Goal: Information Seeking & Learning: Find specific fact

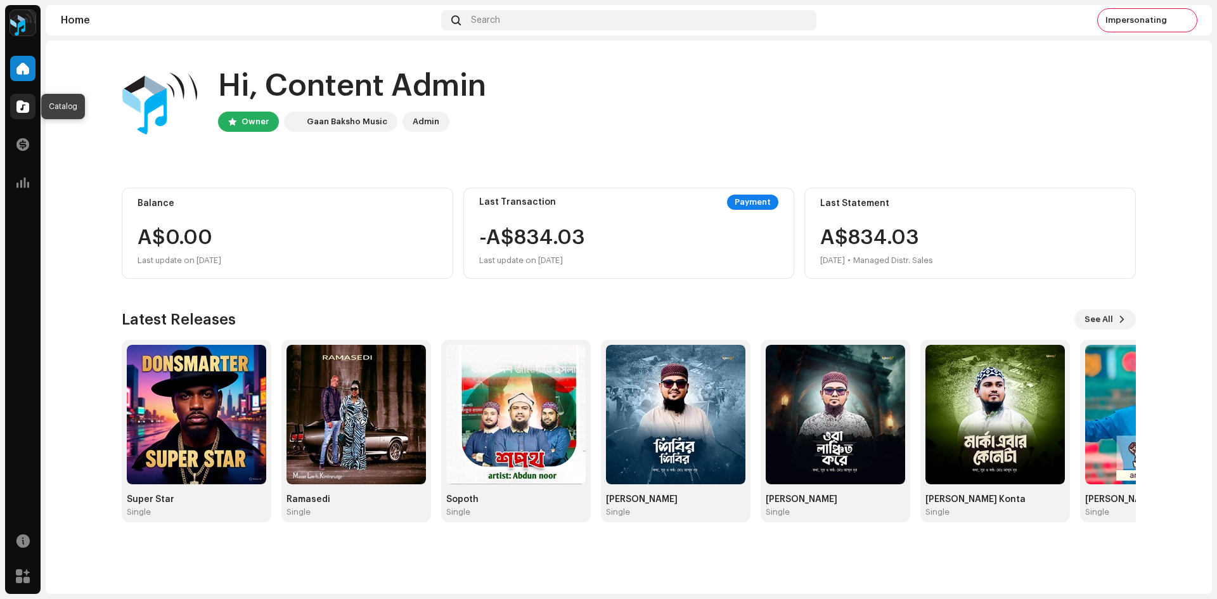
click at [20, 107] on span at bounding box center [22, 106] width 13 height 10
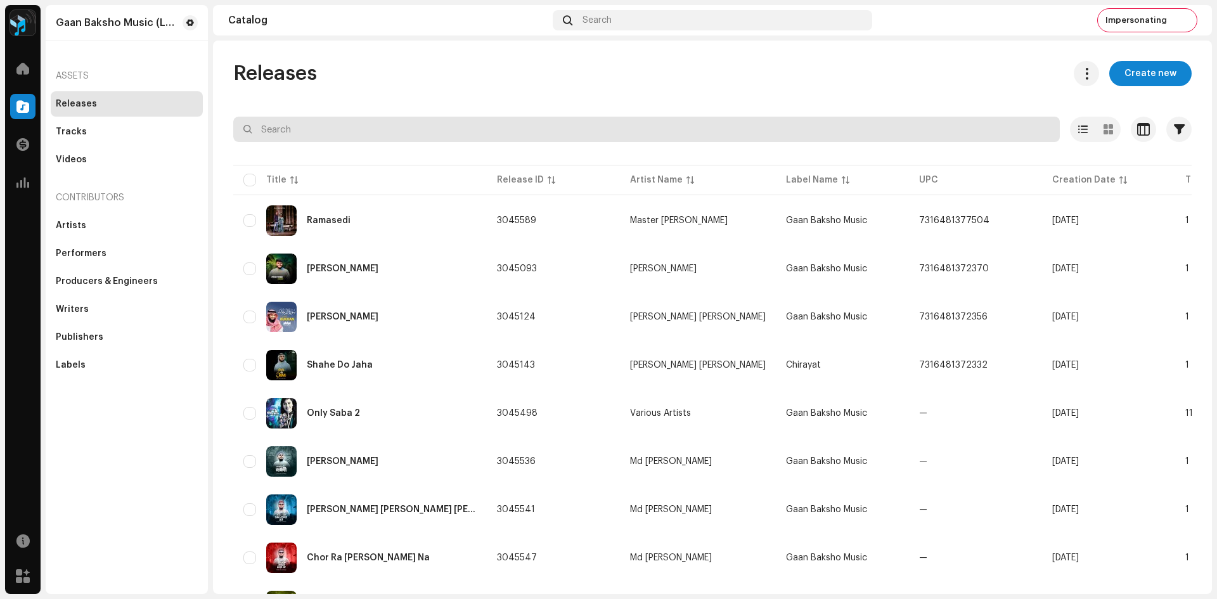
click at [317, 129] on input "text" at bounding box center [646, 129] width 827 height 25
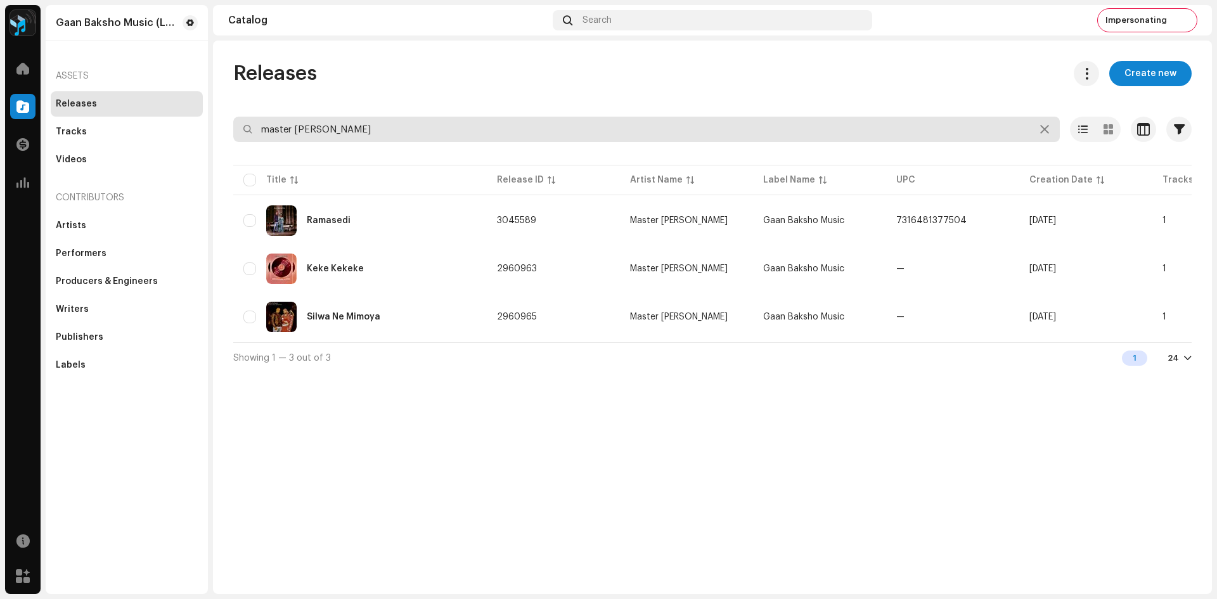
type input "master [PERSON_NAME]"
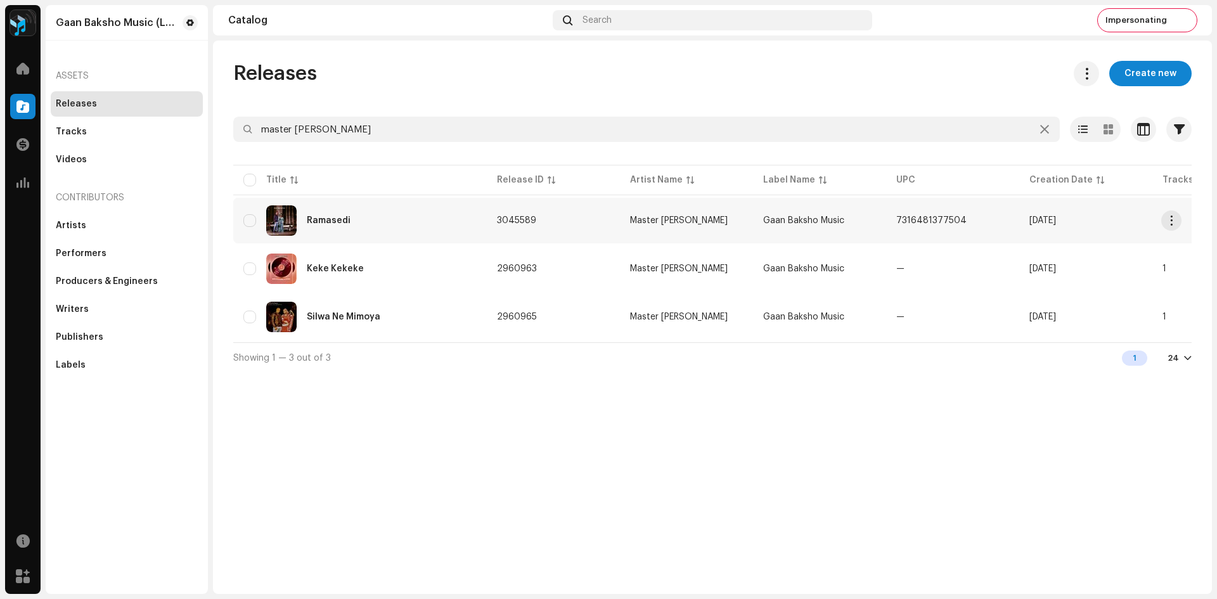
click at [455, 213] on div "Ramasedi" at bounding box center [359, 220] width 233 height 30
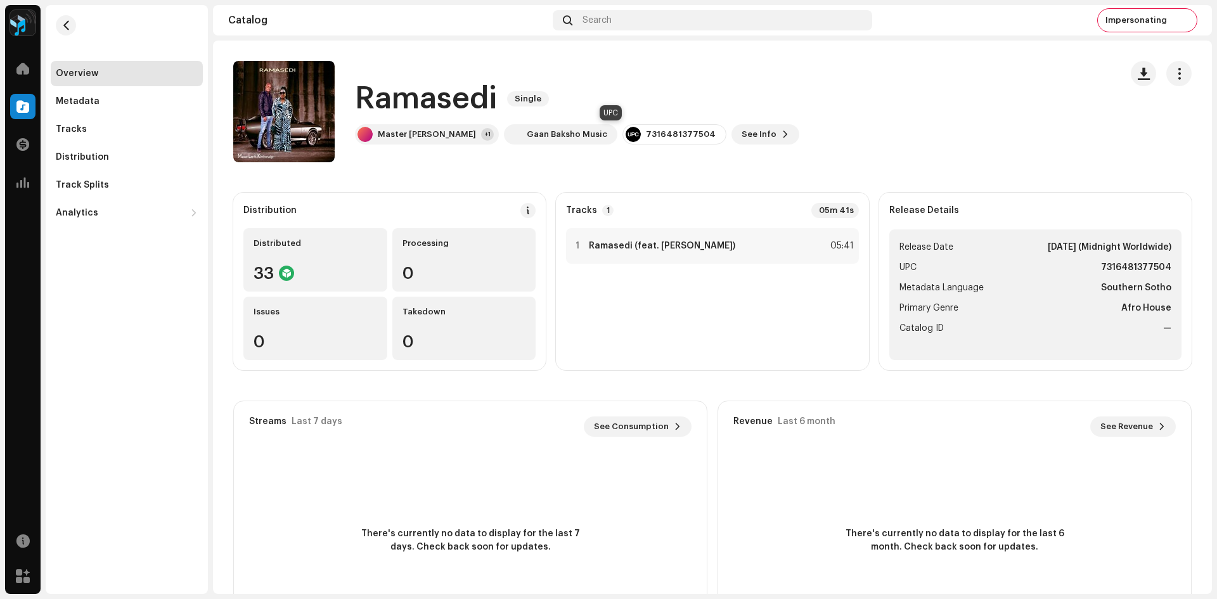
click at [646, 136] on div "7316481377504" at bounding box center [681, 134] width 70 height 10
copy div "7316481377504"
click at [715, 238] on div "1 Ramasedi (feat. [PERSON_NAME]) 05:41" at bounding box center [712, 246] width 292 height 36
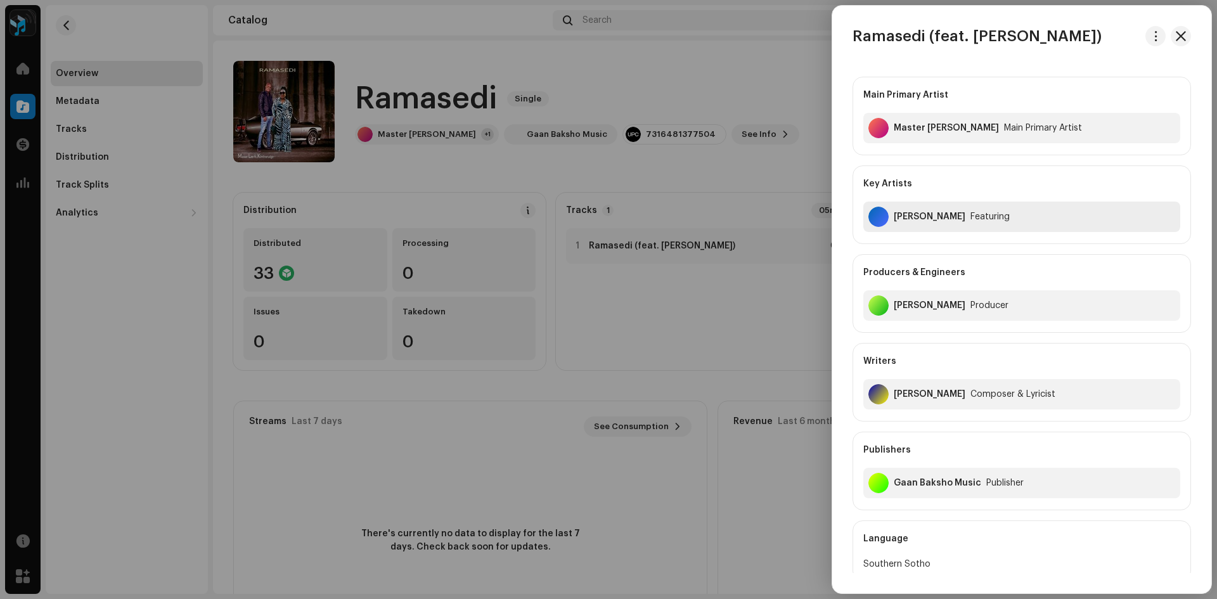
click at [906, 214] on div "[PERSON_NAME]" at bounding box center [930, 217] width 72 height 10
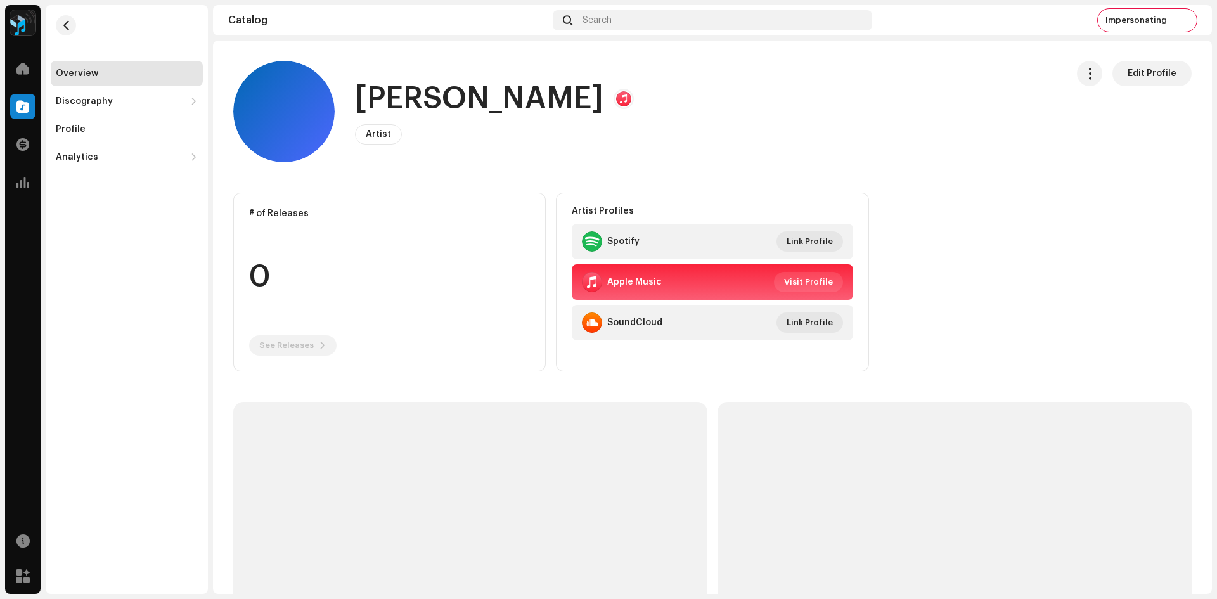
click at [366, 91] on h1 "[PERSON_NAME]" at bounding box center [479, 99] width 249 height 41
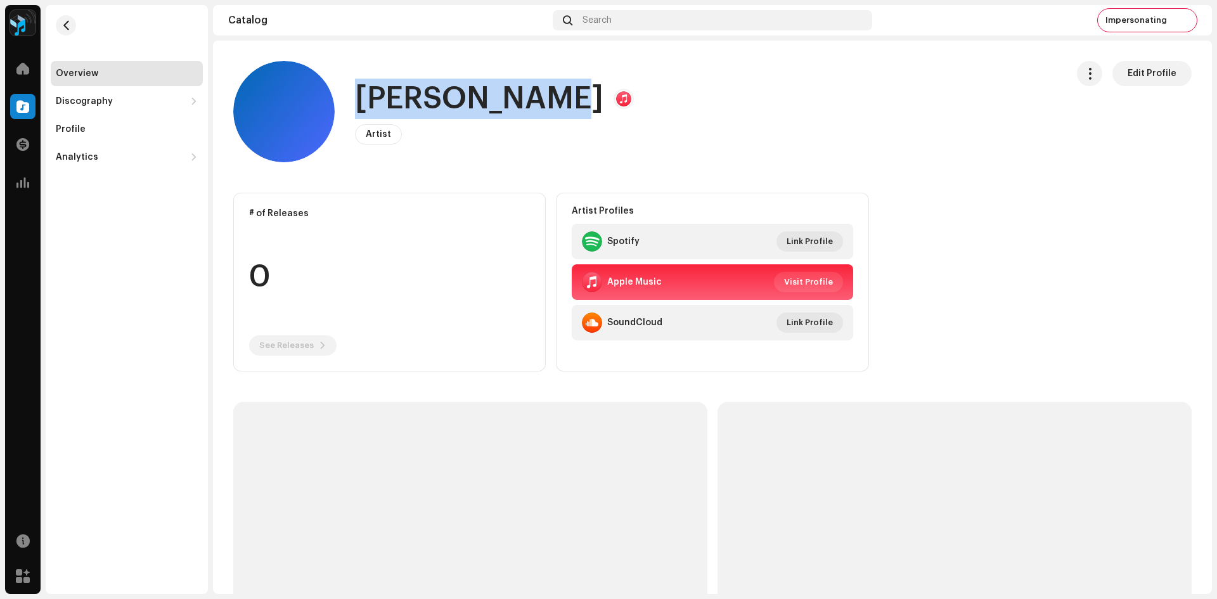
click at [366, 91] on h1 "[PERSON_NAME]" at bounding box center [479, 99] width 249 height 41
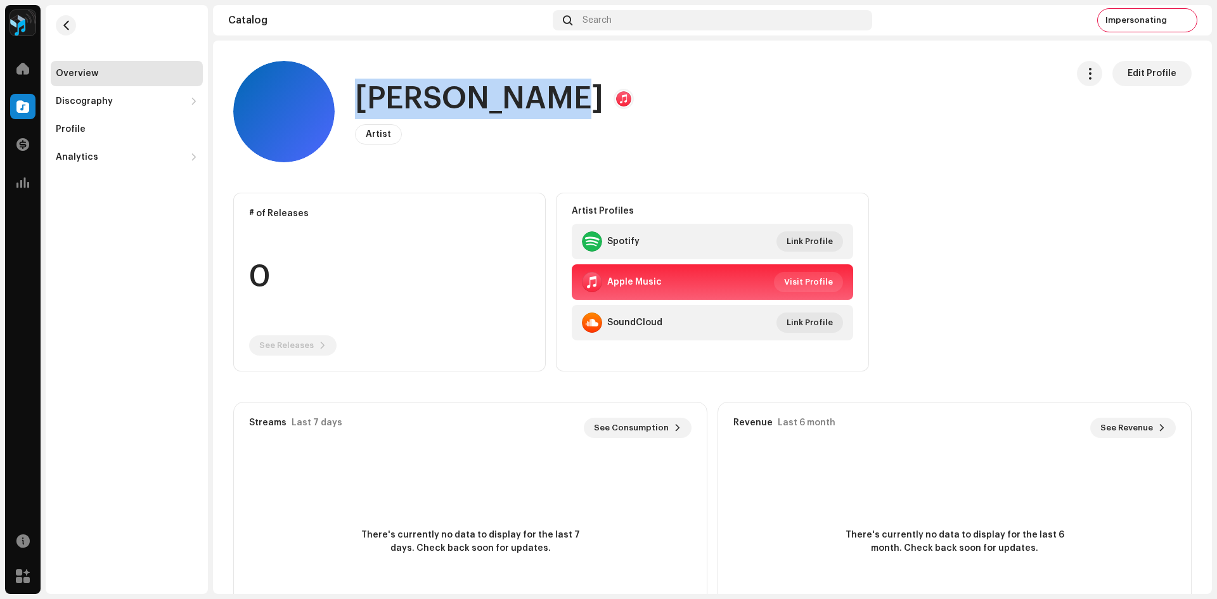
copy h1 "[PERSON_NAME]"
click at [793, 242] on span "Link Profile" at bounding box center [810, 241] width 46 height 25
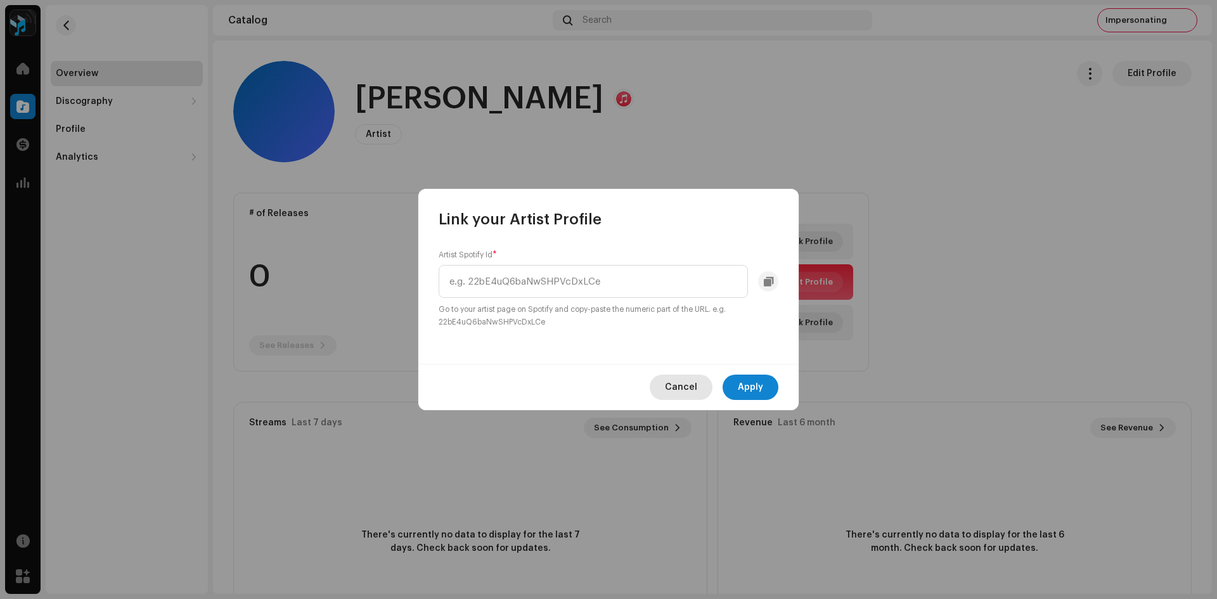
click at [685, 388] on span "Cancel" at bounding box center [681, 387] width 32 height 25
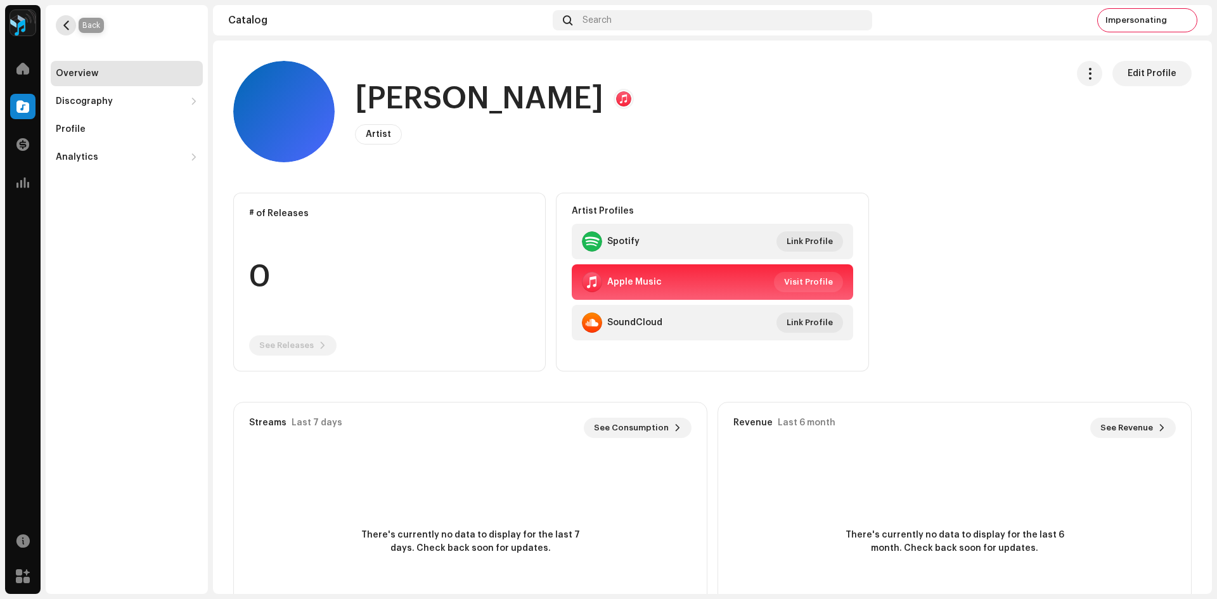
click at [64, 25] on span "button" at bounding box center [67, 25] width 10 height 10
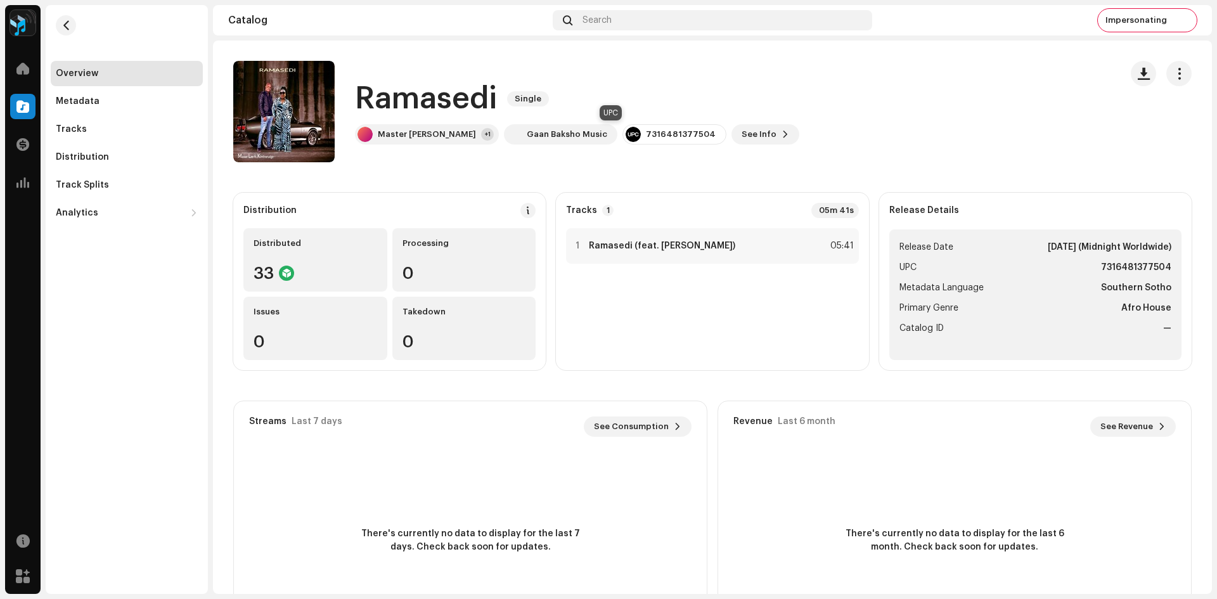
click at [646, 132] on div "7316481377504" at bounding box center [681, 134] width 70 height 10
click at [808, 129] on div "Ramasedi Single Master [PERSON_NAME] +1 Gaan Baksho Music 7316481377504 See Info" at bounding box center [672, 111] width 878 height 101
click at [782, 135] on span at bounding box center [786, 134] width 8 height 10
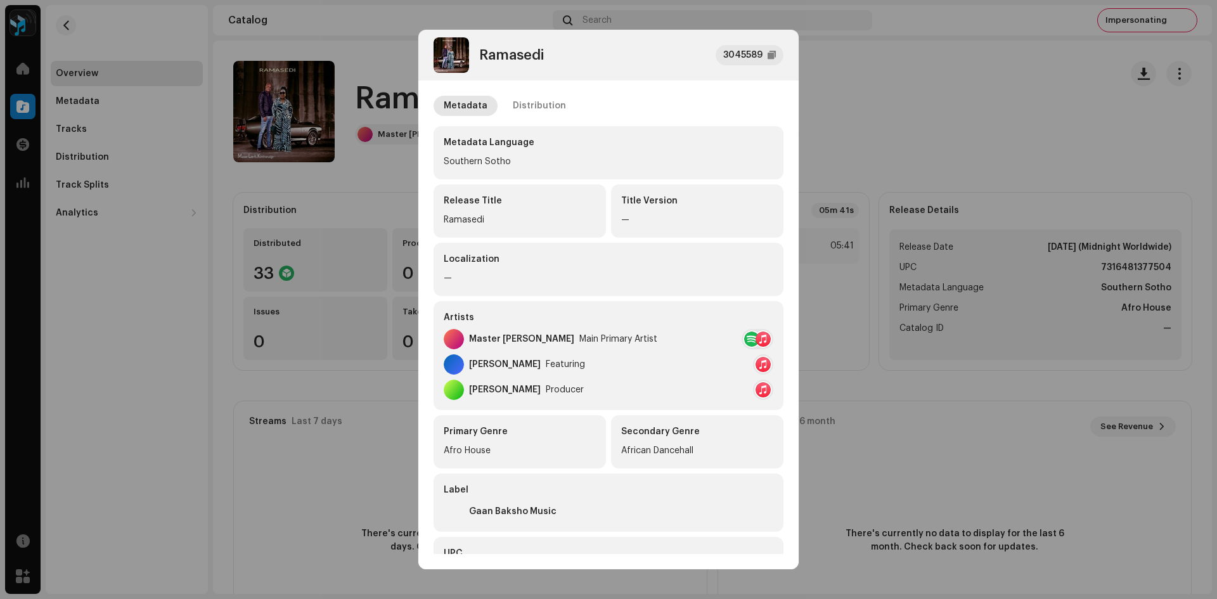
click at [760, 363] on div at bounding box center [763, 364] width 15 height 15
click at [840, 398] on div "Apple Music" at bounding box center [820, 393] width 128 height 30
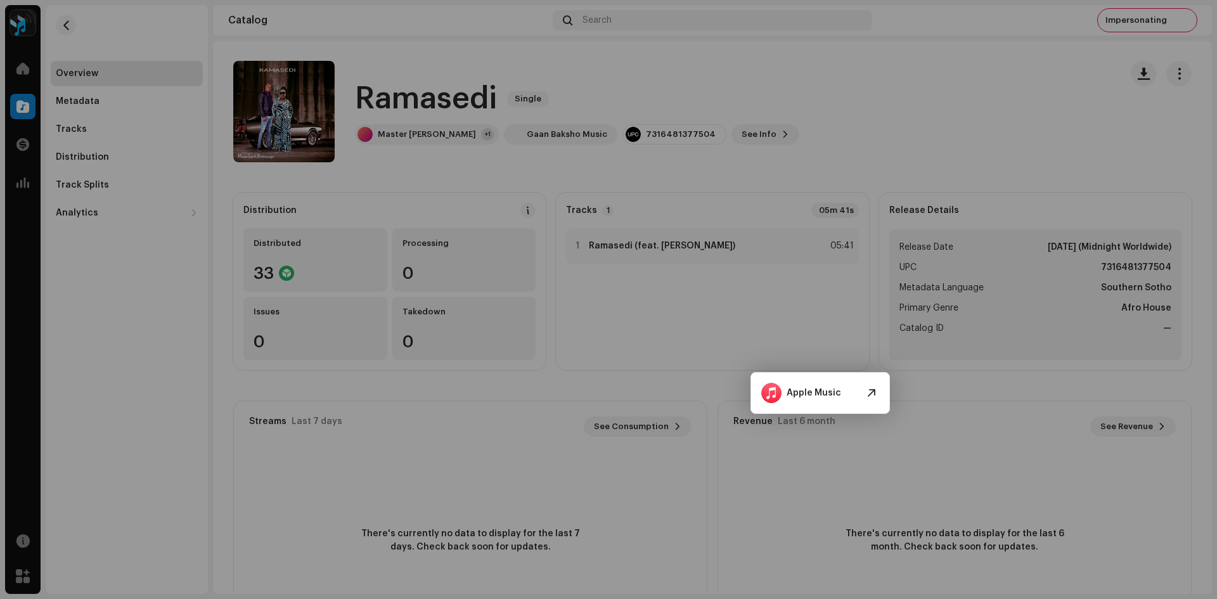
click at [846, 153] on div "Ramasedi 3045589 Metadata Distribution Metadata Language Southern Sotho Release…" at bounding box center [608, 299] width 1217 height 599
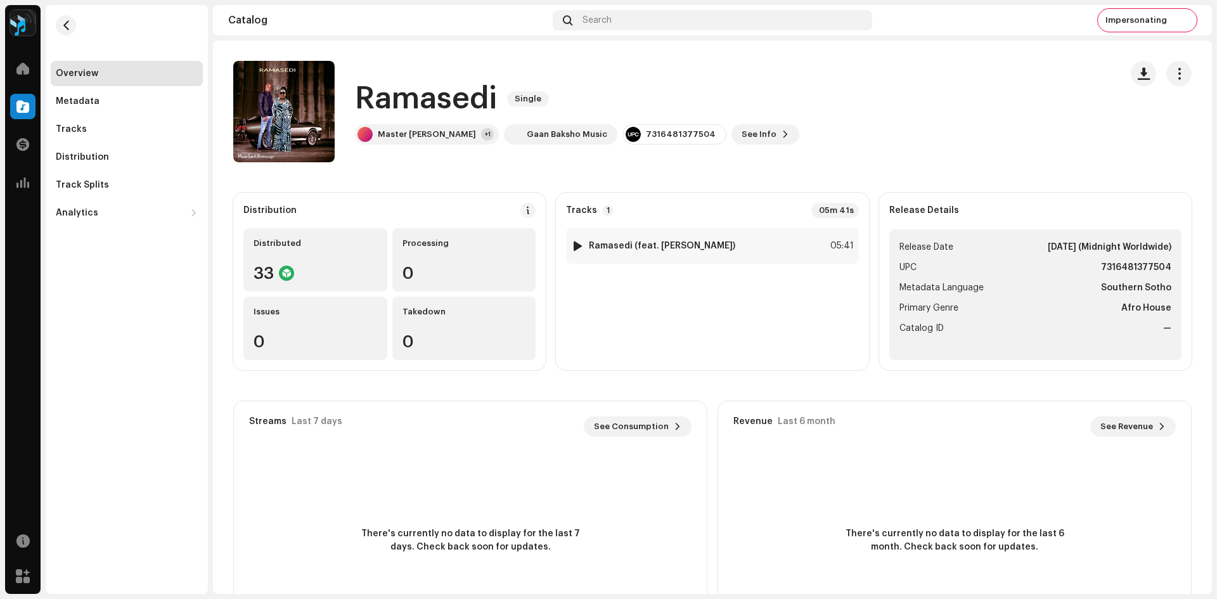
click at [674, 264] on div "1 Ramasedi (feat. [PERSON_NAME]) 05:41" at bounding box center [712, 294] width 292 height 132
click at [699, 248] on strong "Ramasedi (feat. [PERSON_NAME])" at bounding box center [662, 246] width 146 height 10
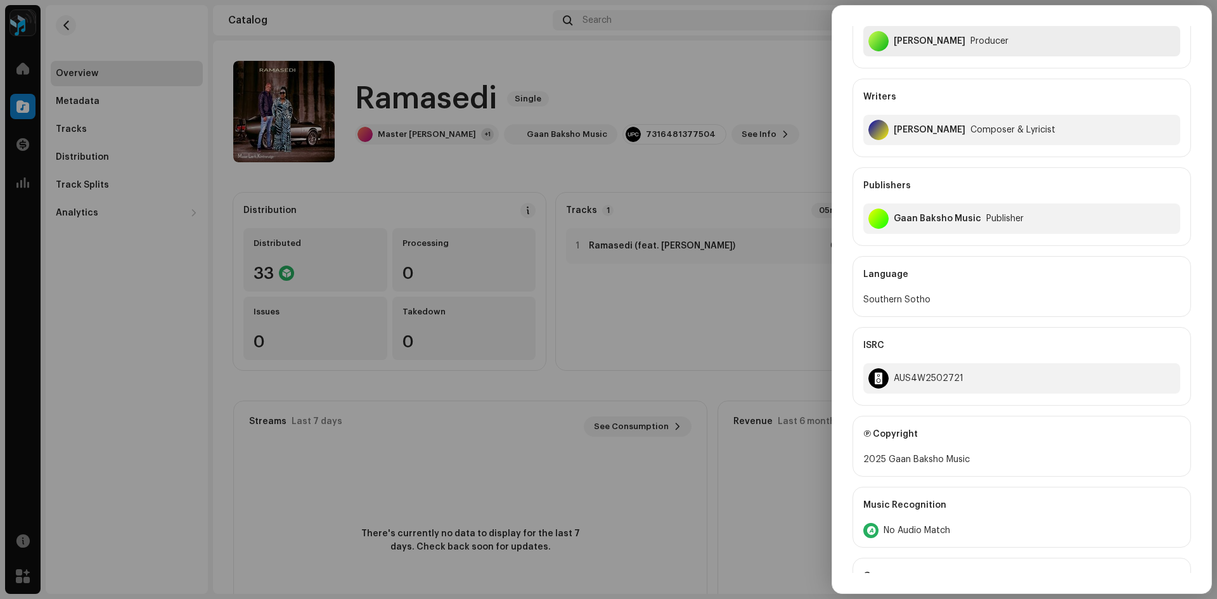
scroll to position [190, 0]
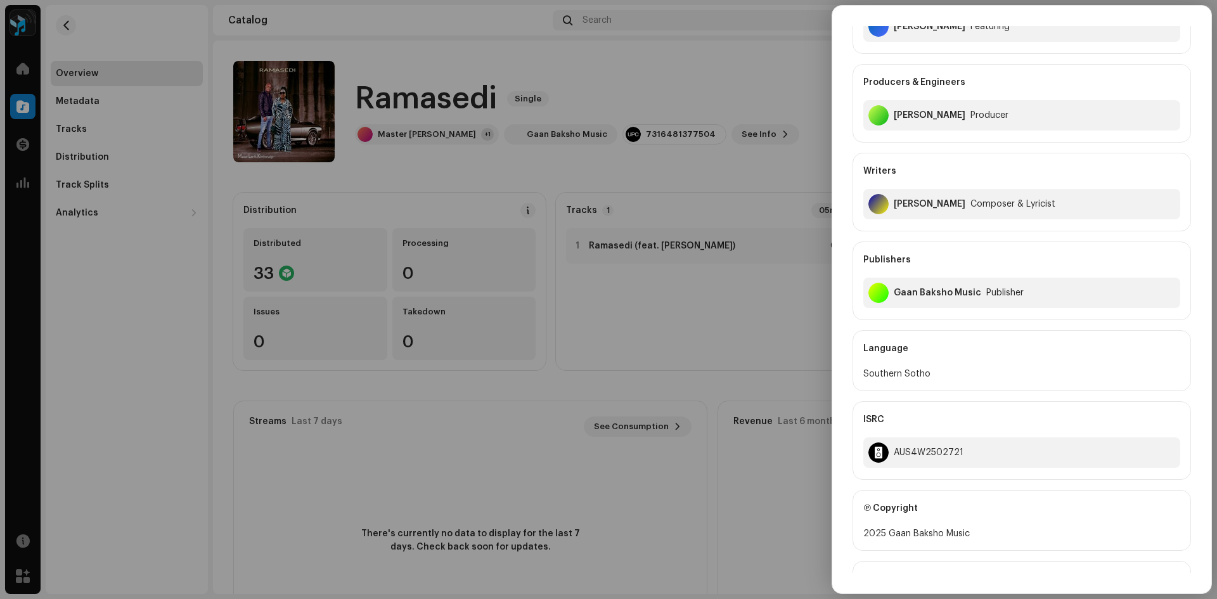
drag, startPoint x: 896, startPoint y: 202, endPoint x: 996, endPoint y: 202, distance: 100.2
click at [966, 202] on div "[PERSON_NAME]" at bounding box center [930, 204] width 72 height 10
copy div "[PERSON_NAME]"
click at [749, 335] on div at bounding box center [608, 299] width 1217 height 599
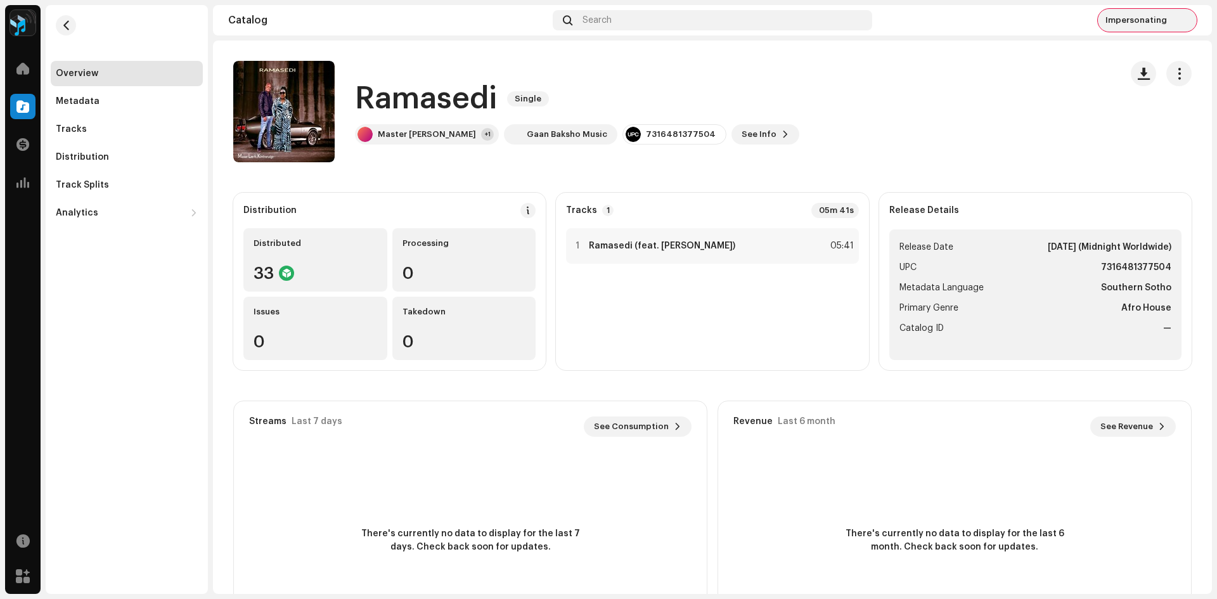
click at [1142, 23] on span "Impersonating" at bounding box center [1137, 20] width 62 height 10
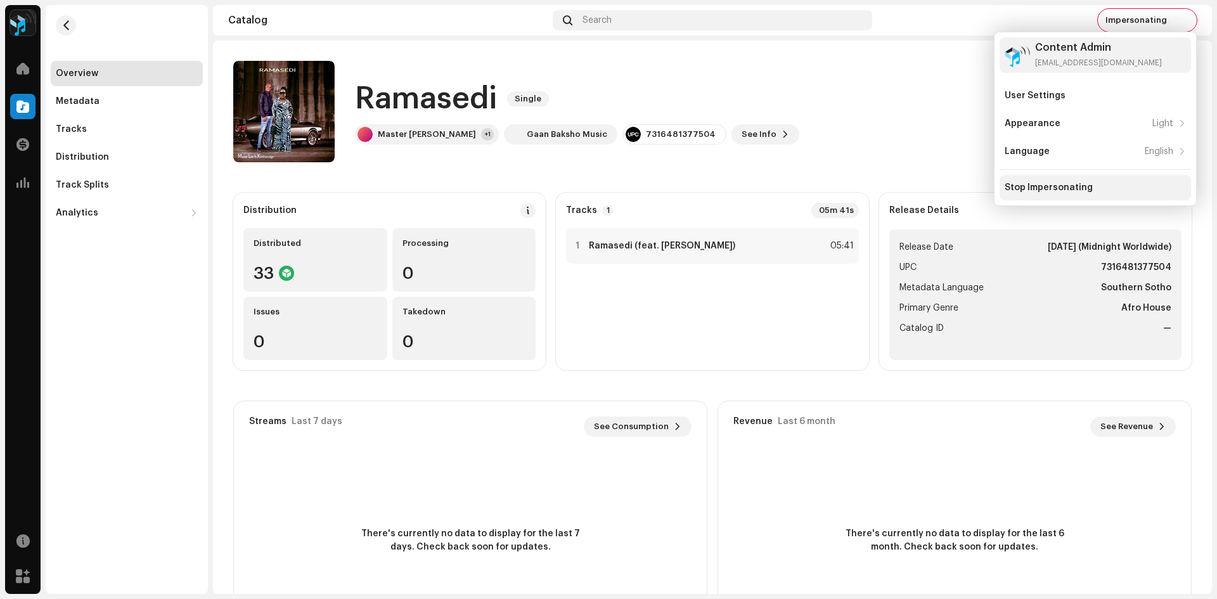
click at [1030, 185] on div "Stop Impersonating" at bounding box center [1049, 188] width 88 height 10
